Goal: Transaction & Acquisition: Obtain resource

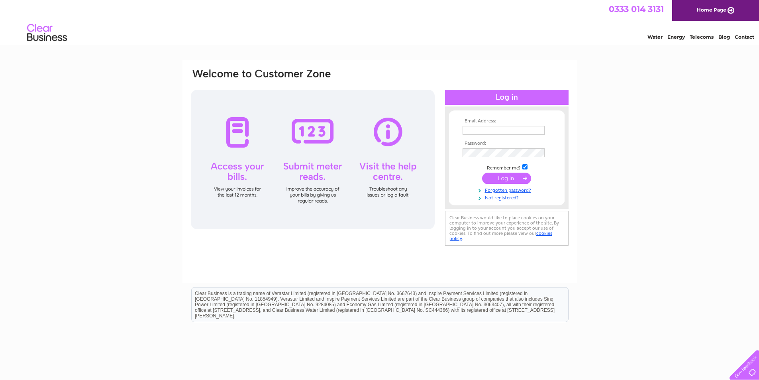
click at [491, 133] on input "text" at bounding box center [504, 130] width 82 height 9
type input "noelm@stockbourne.co.uk"
click at [482, 173] on input "submit" at bounding box center [506, 178] width 49 height 11
click at [501, 181] on input "submit" at bounding box center [506, 178] width 49 height 11
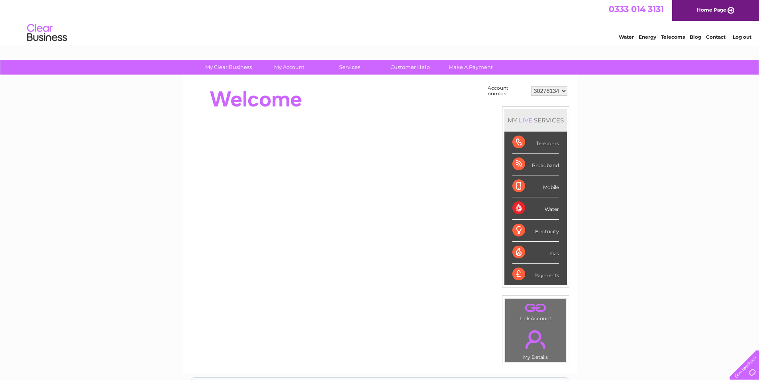
click at [548, 92] on select "30278134 30298034 30315166" at bounding box center [549, 91] width 36 height 10
select select "30298034"
click at [531, 86] on select "30278134 30298034 30315166" at bounding box center [549, 91] width 36 height 10
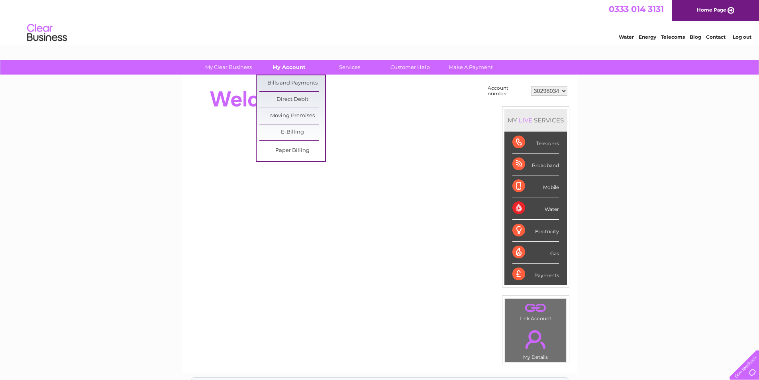
click at [302, 66] on link "My Account" at bounding box center [289, 67] width 66 height 15
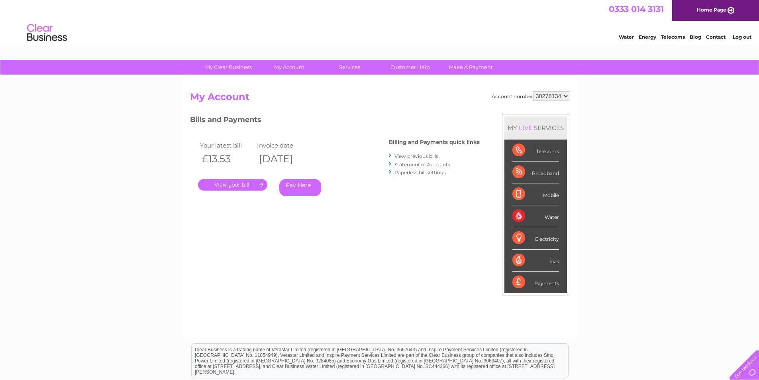
click at [550, 94] on select "30278134 30298034 30315166" at bounding box center [551, 96] width 36 height 10
select select "30298034"
click at [533, 91] on select "30278134 30298034 30315166" at bounding box center [551, 96] width 36 height 10
click at [248, 188] on link "." at bounding box center [232, 185] width 69 height 12
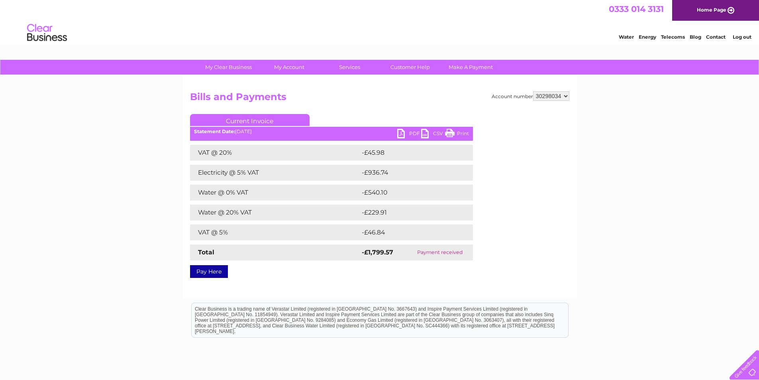
click at [417, 134] on link "PDF" at bounding box center [409, 135] width 24 height 12
